Goal: Check status: Check status

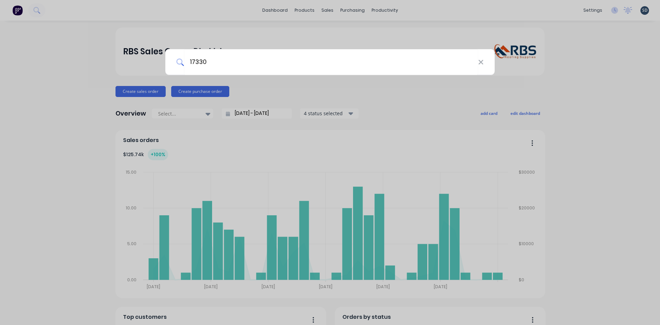
type input "17330"
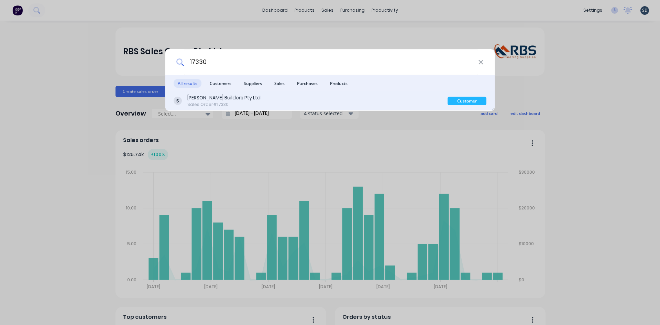
click at [304, 103] on div "[PERSON_NAME] Builders Pty Ltd Sales Order #17330" at bounding box center [311, 100] width 274 height 13
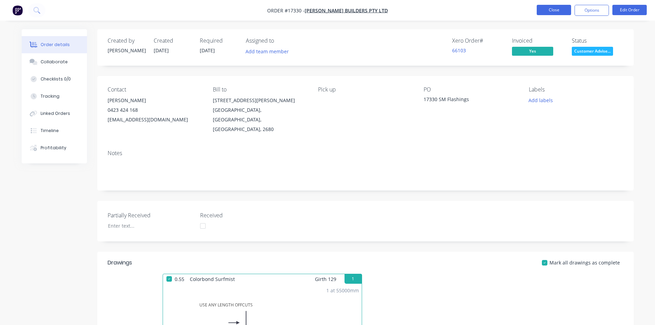
click at [556, 11] on button "Close" at bounding box center [554, 10] width 34 height 10
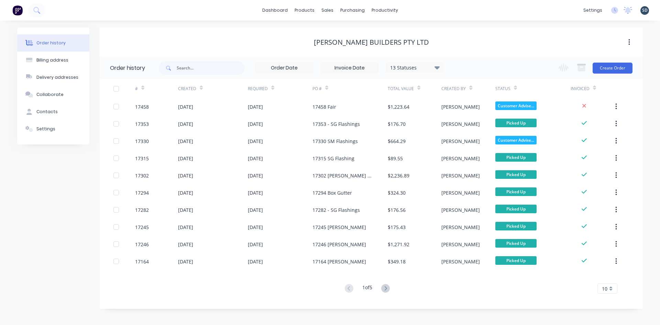
click at [408, 10] on div "dashboard products sales purchasing productivity dashboard products Product Cat…" at bounding box center [330, 10] width 660 height 21
